Goal: Task Accomplishment & Management: Use online tool/utility

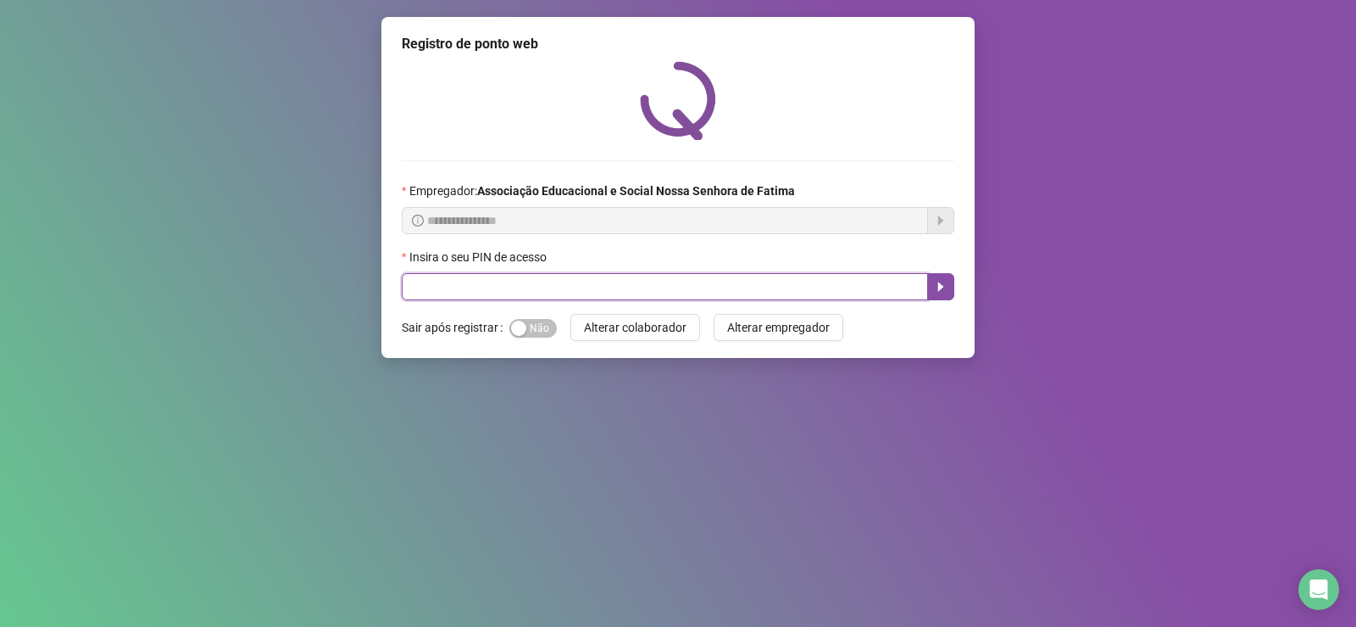
click at [457, 294] on input "text" at bounding box center [665, 286] width 526 height 27
type input "***"
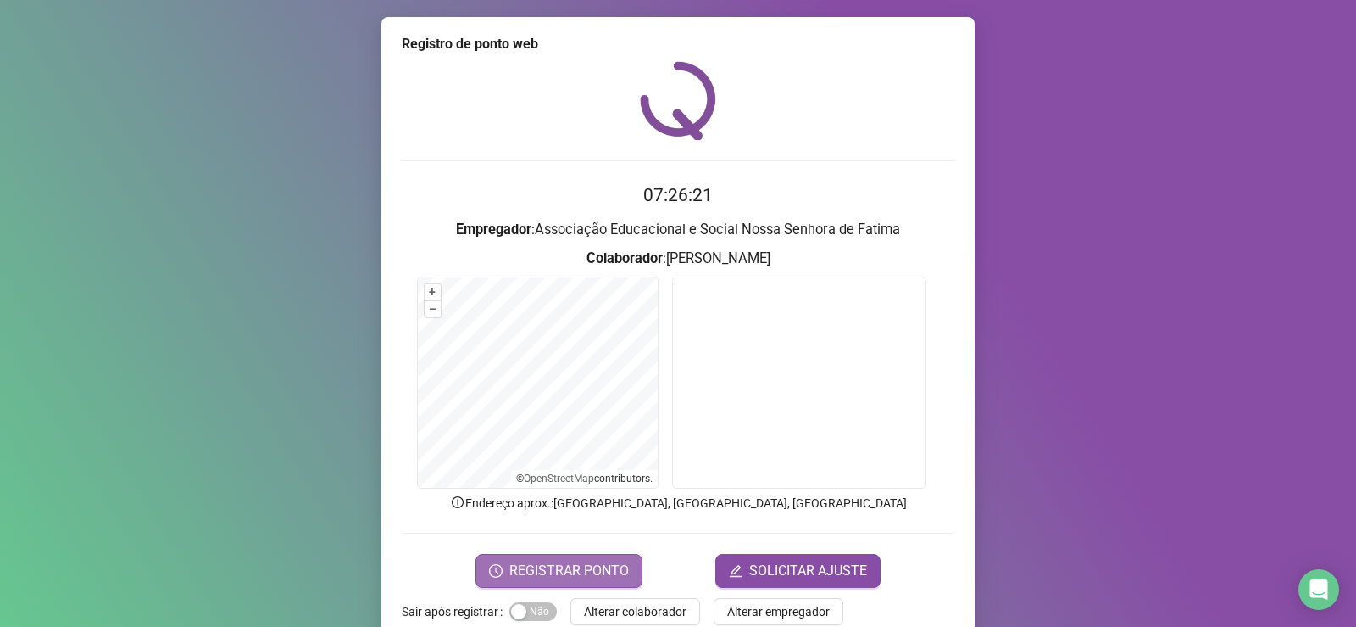
click at [582, 561] on span "REGISTRAR PONTO" at bounding box center [570, 570] width 120 height 20
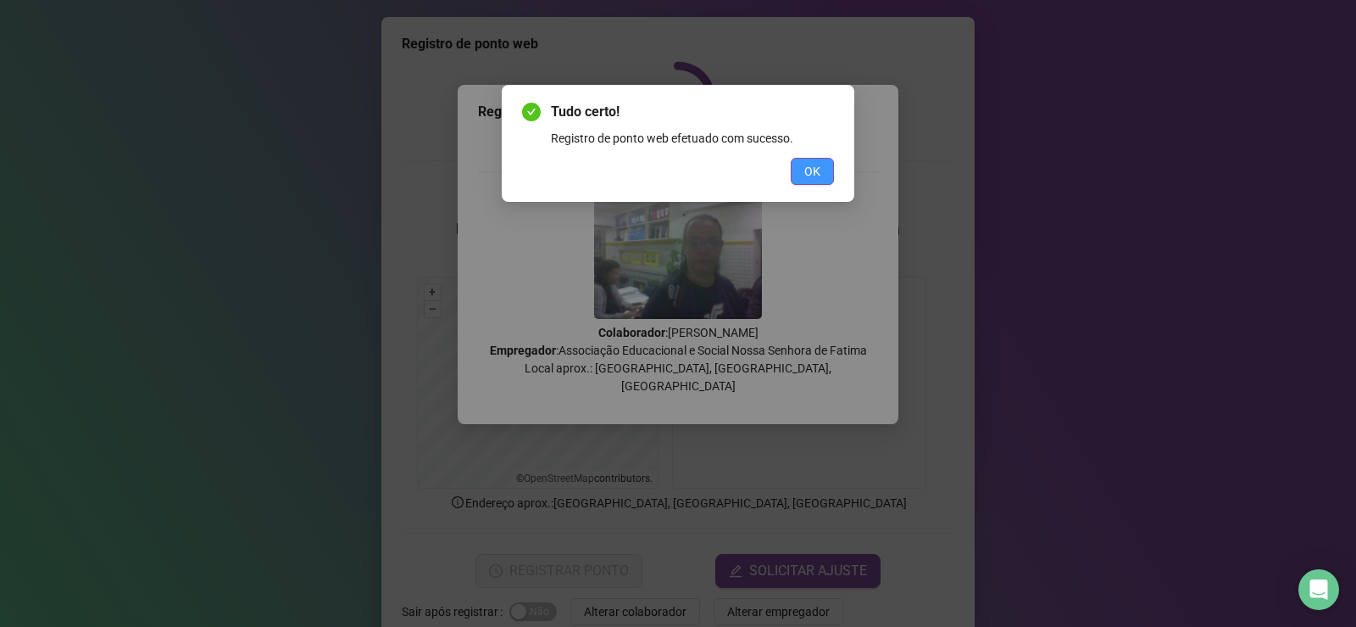
click at [817, 164] on span "OK" at bounding box center [813, 171] width 16 height 19
